Goal: Find specific page/section: Find specific page/section

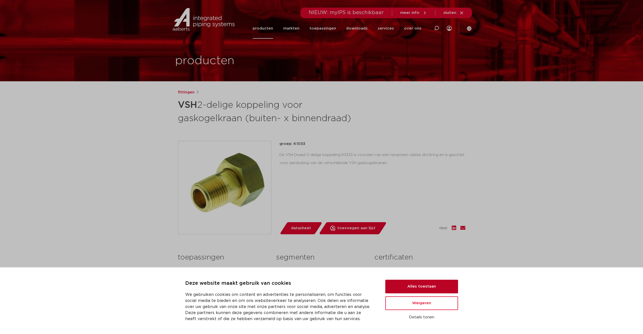
drag, startPoint x: 426, startPoint y: 280, endPoint x: 427, endPoint y: 284, distance: 4.1
click at [426, 280] on button "Alles toestaan" at bounding box center [421, 287] width 73 height 14
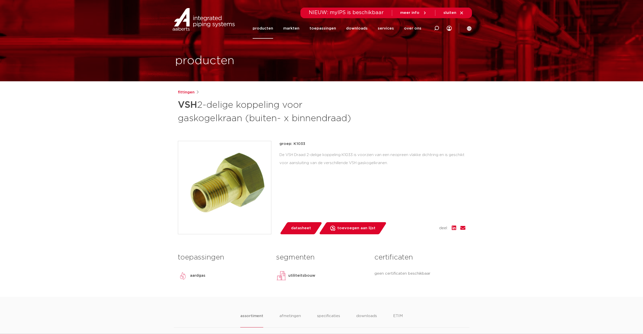
click at [427, 284] on div "certificaten geen certificaten beschikbaar" at bounding box center [420, 268] width 98 height 34
click at [272, 30] on link "producten" at bounding box center [263, 28] width 20 height 20
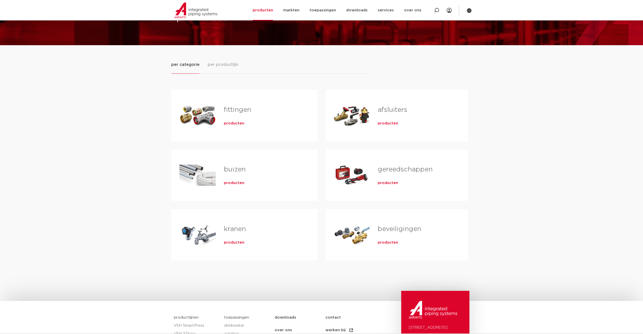
scroll to position [25, 0]
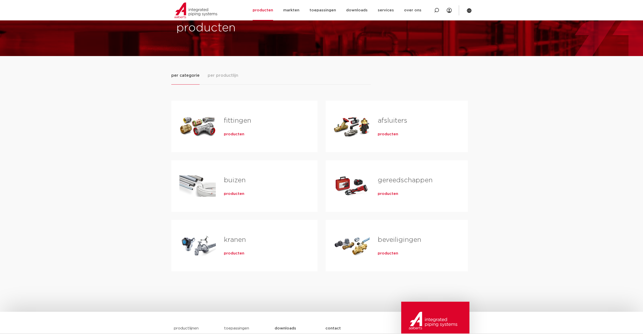
click at [238, 133] on span "producten" at bounding box center [234, 134] width 20 height 5
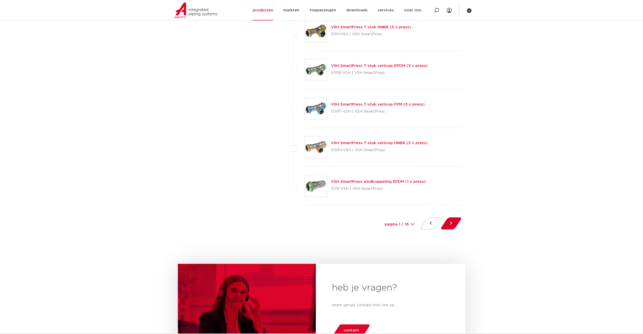
scroll to position [2299, 0]
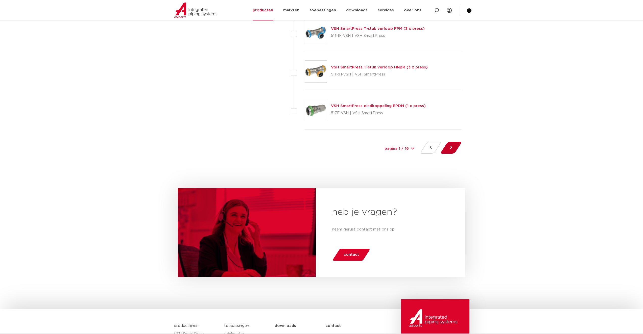
click at [452, 149] on button at bounding box center [451, 148] width 14 height 12
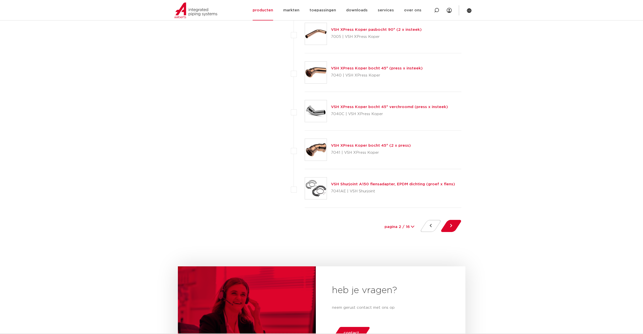
scroll to position [2223, 0]
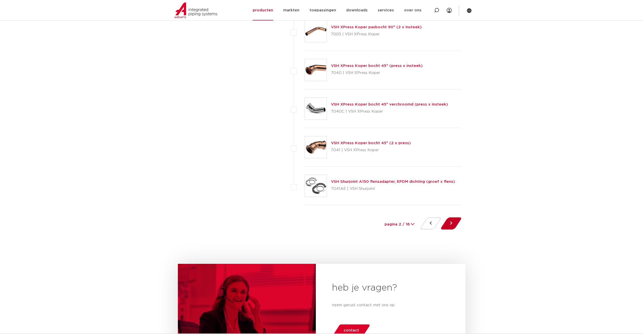
click at [449, 223] on button at bounding box center [451, 223] width 14 height 12
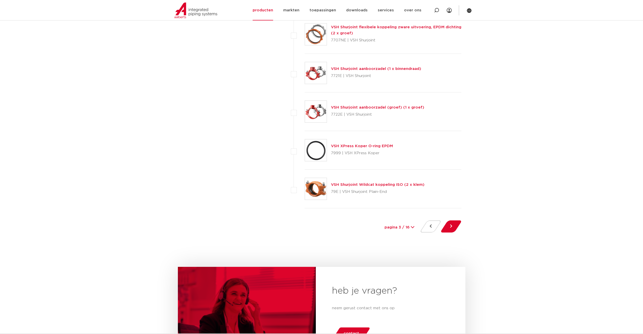
scroll to position [2223, 0]
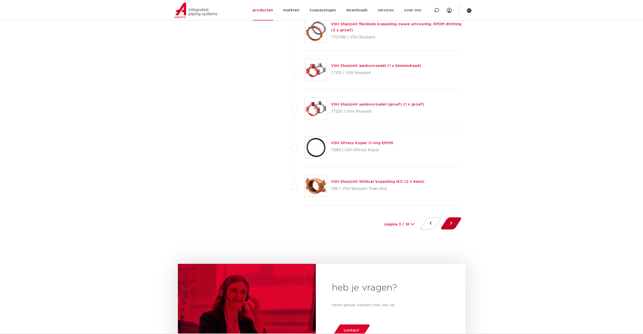
click at [450, 222] on button at bounding box center [451, 223] width 14 height 12
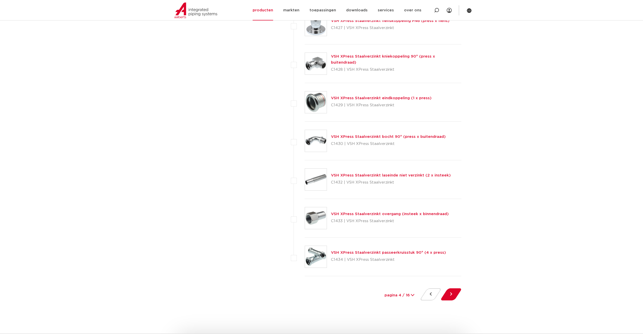
scroll to position [2248, 0]
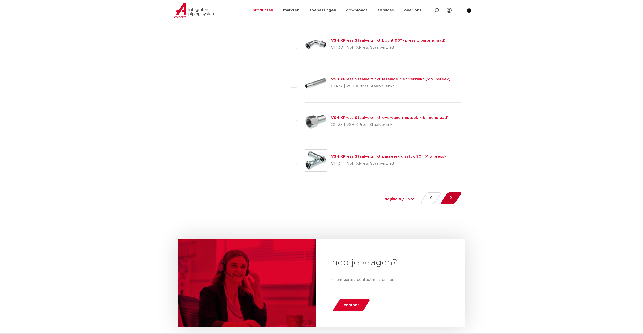
click at [455, 199] on button at bounding box center [451, 198] width 14 height 12
